Goal: Task Accomplishment & Management: Manage account settings

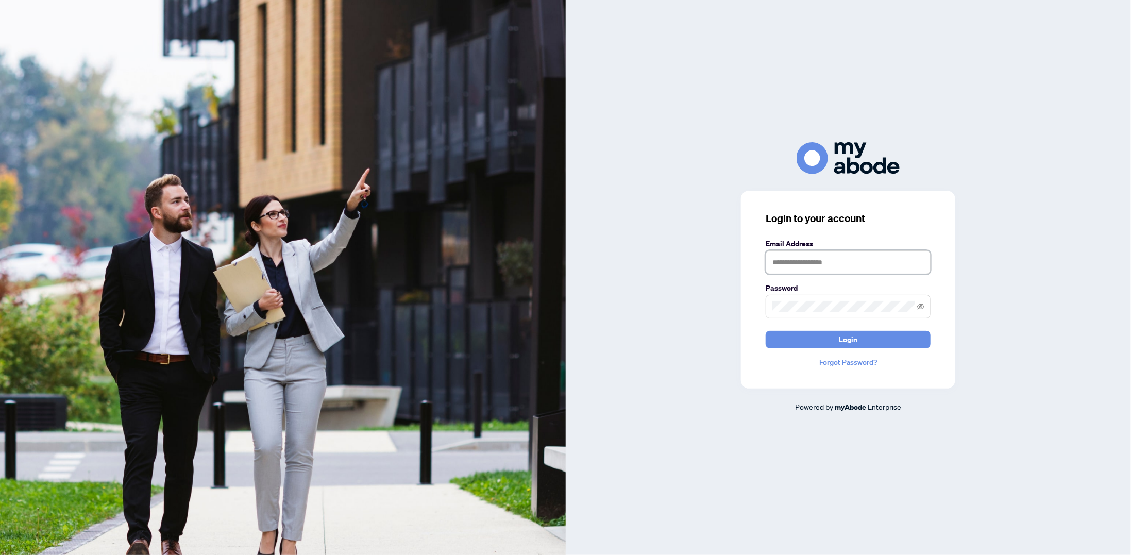
click at [782, 267] on input "text" at bounding box center [848, 262] width 165 height 24
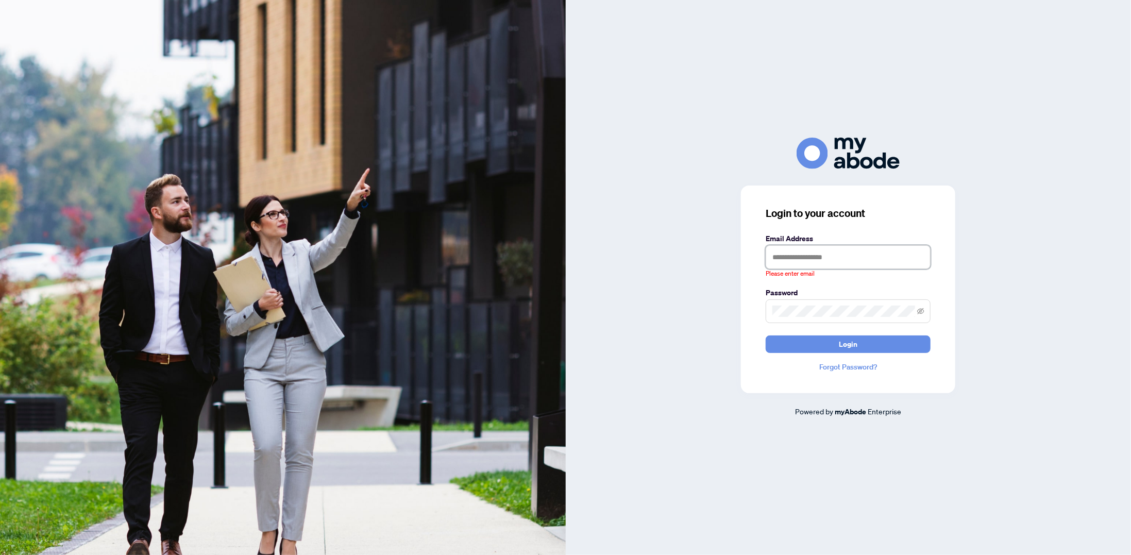
type input "**********"
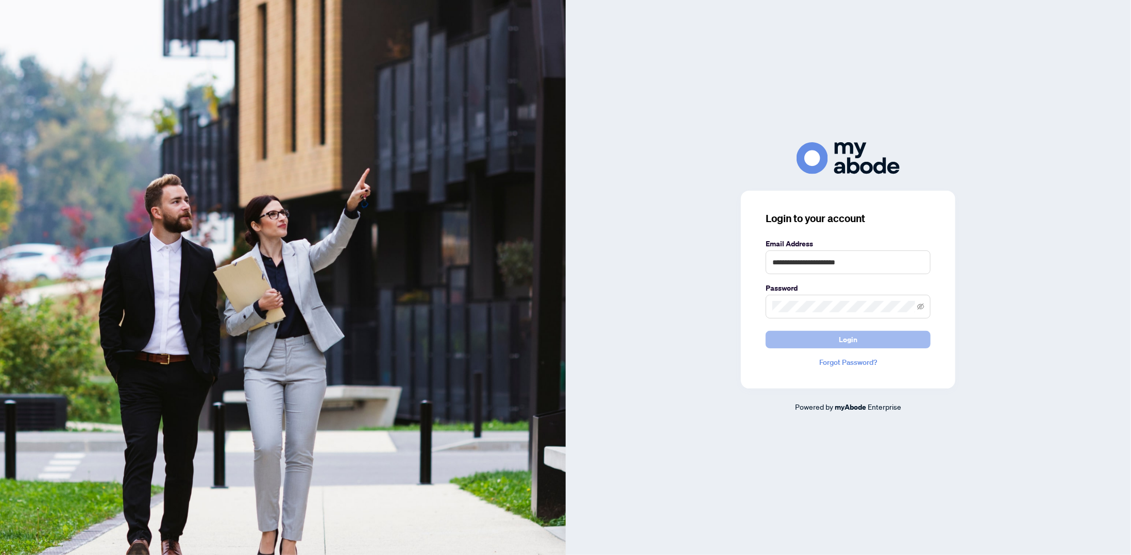
click at [855, 338] on span "Login" at bounding box center [848, 339] width 19 height 16
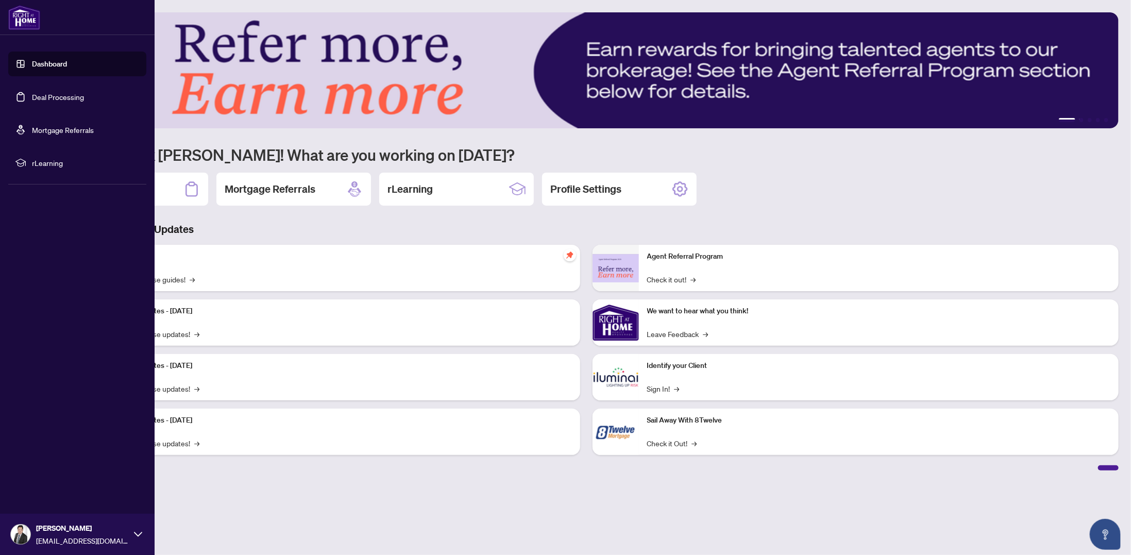
click at [36, 93] on link "Deal Processing" at bounding box center [58, 96] width 52 height 9
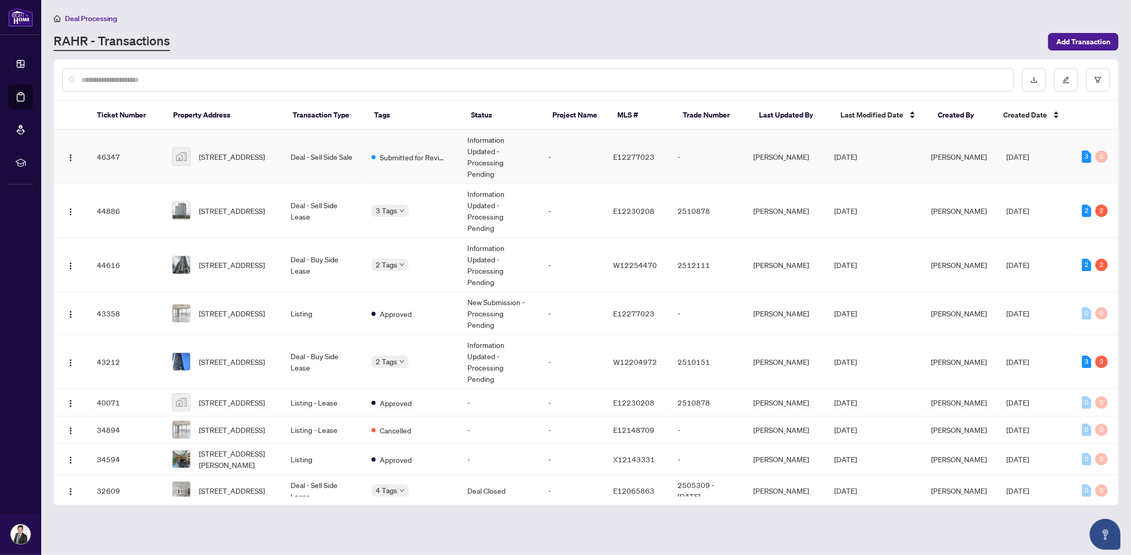
click at [316, 150] on td "Deal - Sell Side Sale" at bounding box center [323, 157] width 81 height 54
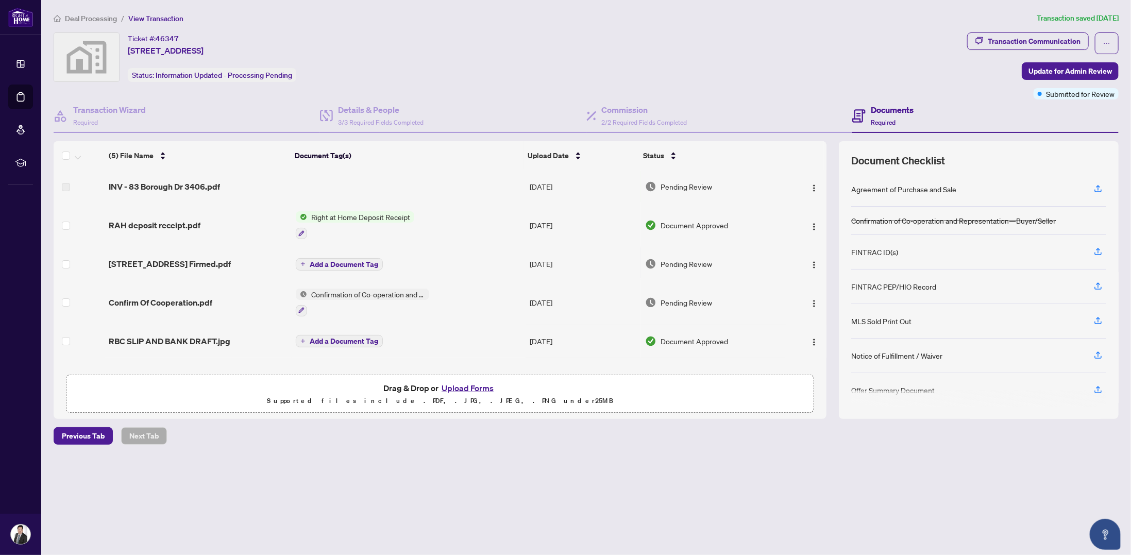
scroll to position [1, 0]
click at [485, 388] on button "Upload Forms" at bounding box center [467, 387] width 58 height 13
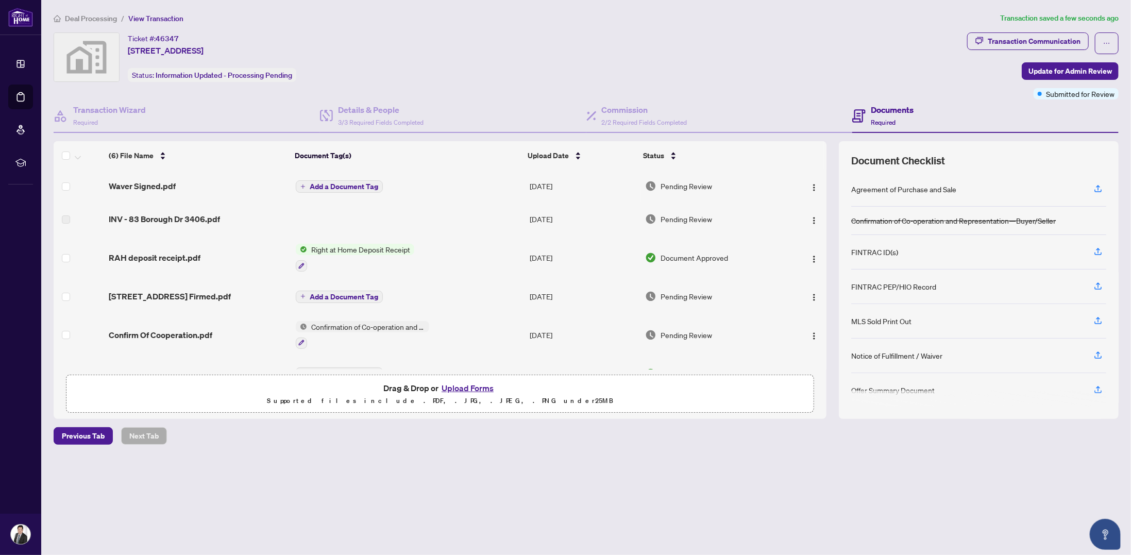
scroll to position [0, 0]
click at [810, 189] on img "button" at bounding box center [814, 188] width 8 height 8
click at [829, 259] on span "Manage Document Tags" at bounding box center [860, 254] width 98 height 11
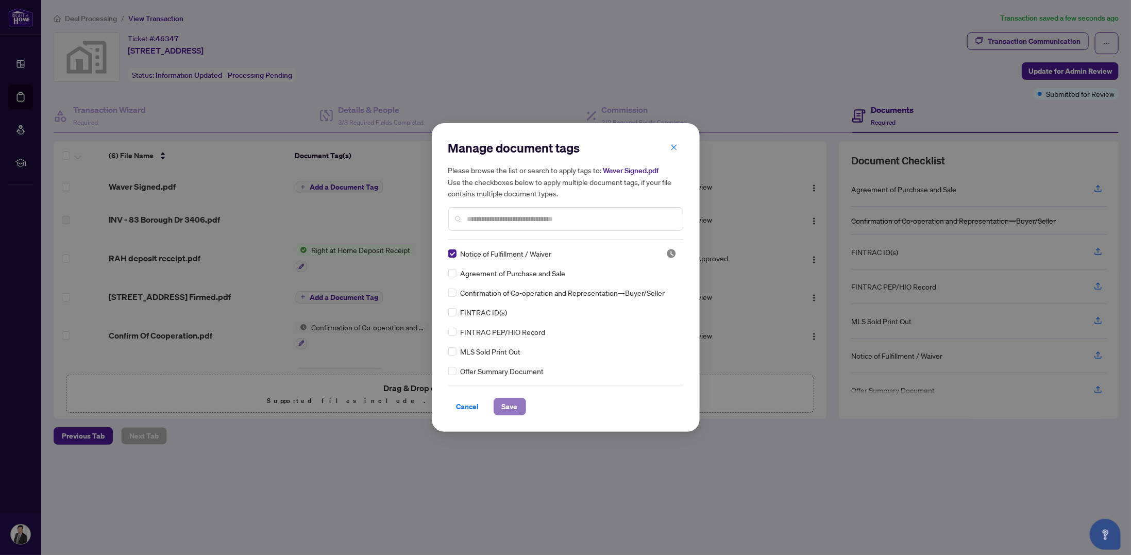
click at [514, 402] on span "Save" at bounding box center [510, 406] width 16 height 16
